Goal: Navigation & Orientation: Understand site structure

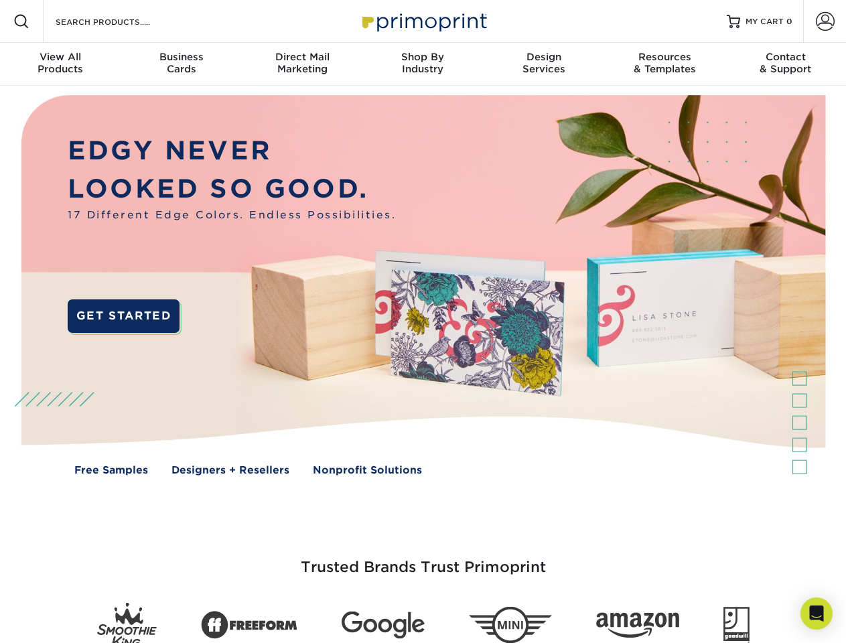
click at [423, 322] on img at bounding box center [423, 295] width 838 height 419
click at [21, 21] on span at bounding box center [21, 21] width 16 height 16
click at [825, 21] on span at bounding box center [825, 21] width 19 height 19
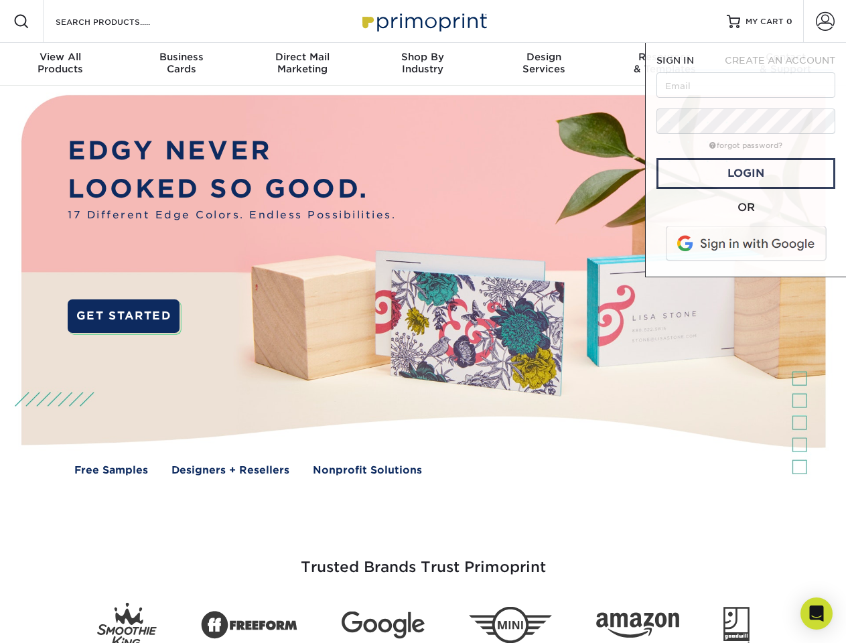
click at [60, 64] on div "View All Products" at bounding box center [60, 63] width 121 height 24
click at [181, 64] on div "Business Cards" at bounding box center [181, 63] width 121 height 24
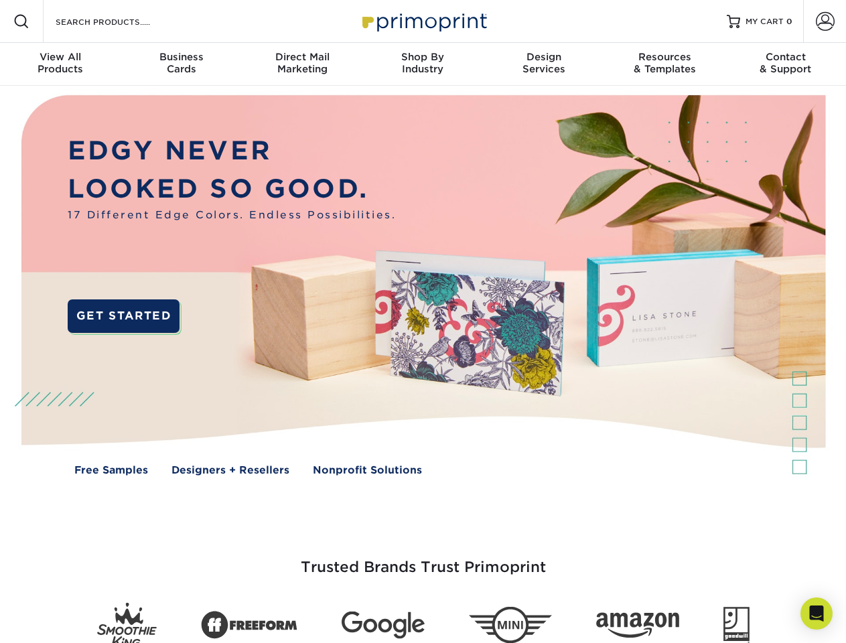
click at [302, 64] on div "Direct Mail Marketing" at bounding box center [302, 63] width 121 height 24
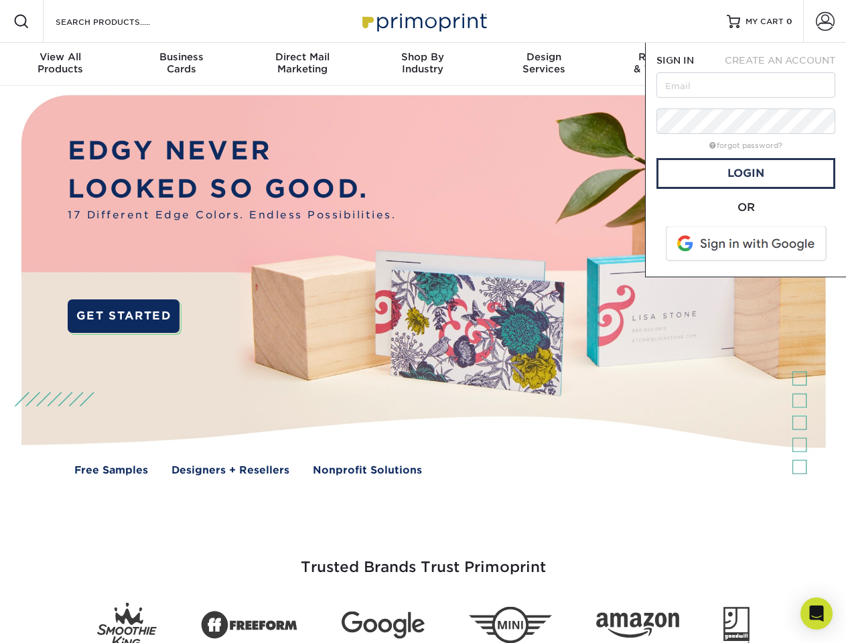
click at [423, 64] on div "Shop By Industry" at bounding box center [423, 63] width 121 height 24
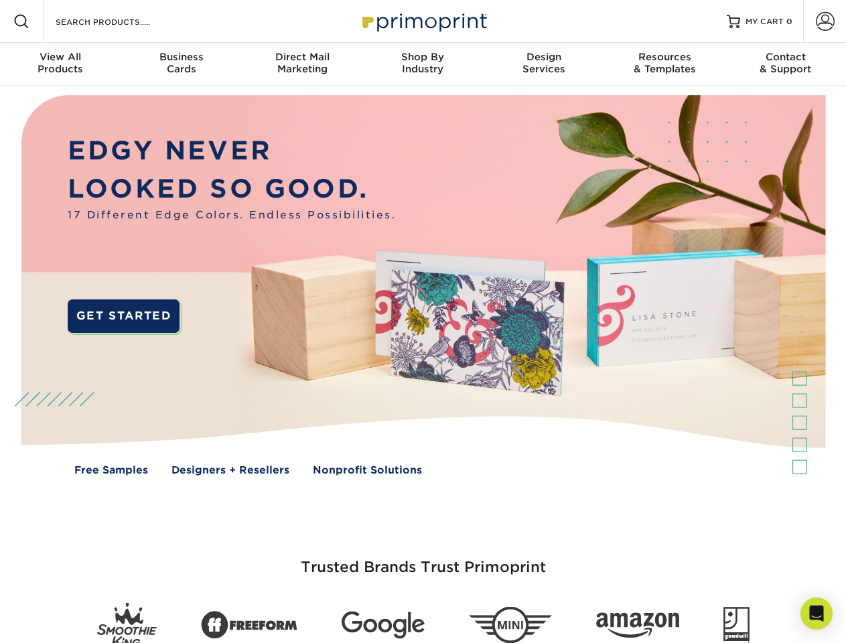
click at [544, 64] on div "Design Services" at bounding box center [544, 63] width 121 height 24
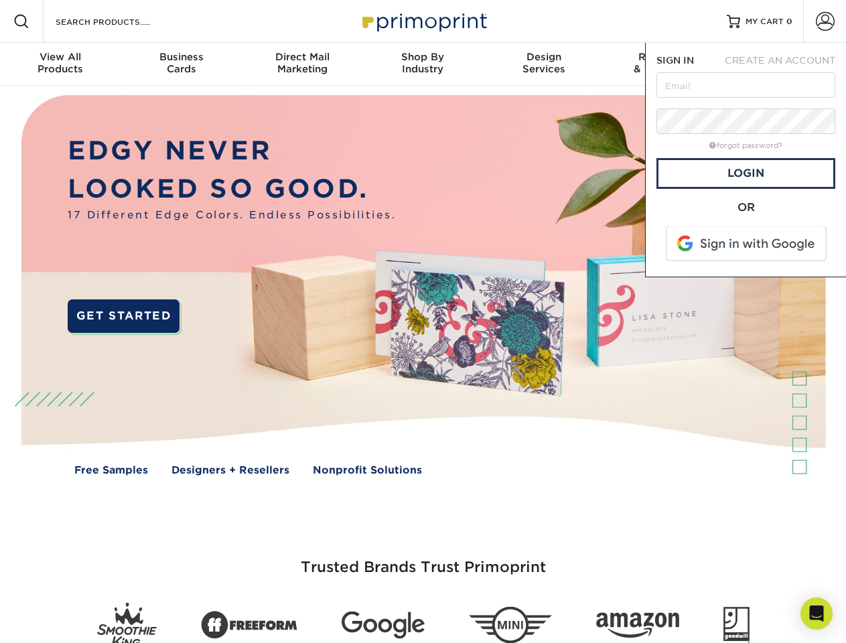
click at [665, 64] on span "SIGN IN" at bounding box center [676, 60] width 38 height 11
click at [786, 64] on div "Contact & Support" at bounding box center [786, 63] width 121 height 24
